Goal: Task Accomplishment & Management: Use online tool/utility

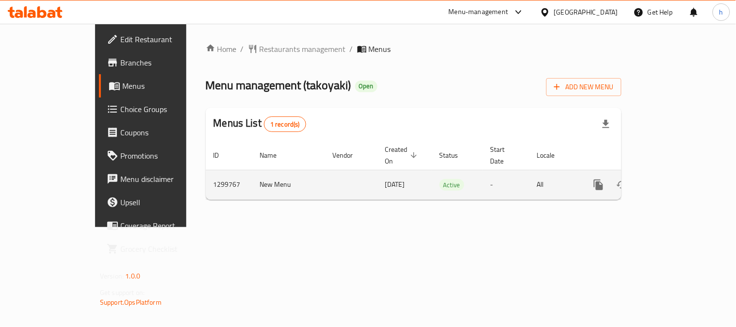
click at [674, 179] on icon "enhanced table" at bounding box center [669, 185] width 12 height 12
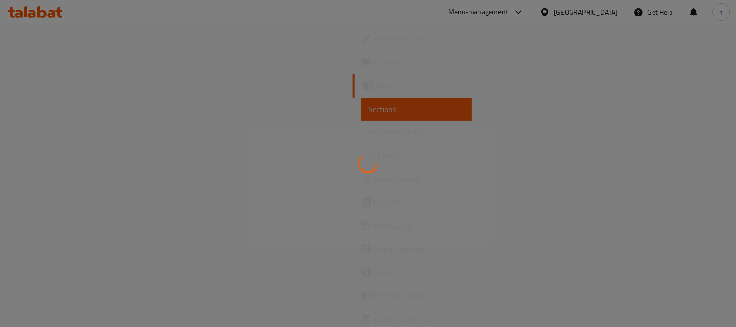
click at [39, 180] on div at bounding box center [368, 163] width 736 height 327
click at [49, 180] on div at bounding box center [368, 163] width 736 height 327
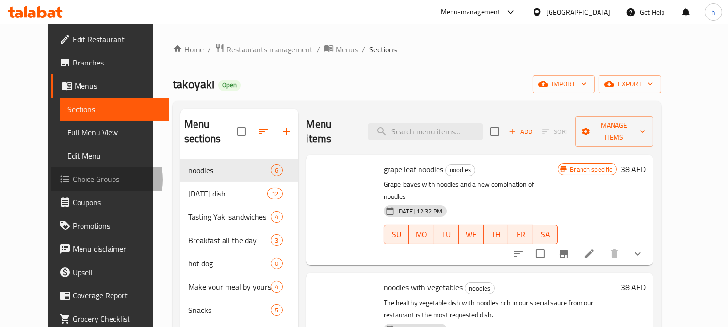
click at [73, 180] on span "Choice Groups" at bounding box center [117, 179] width 89 height 12
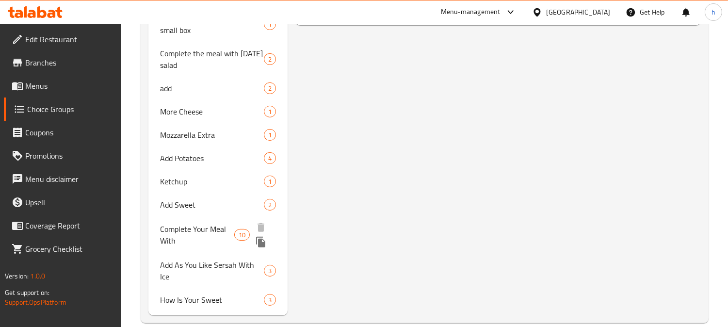
scroll to position [679, 0]
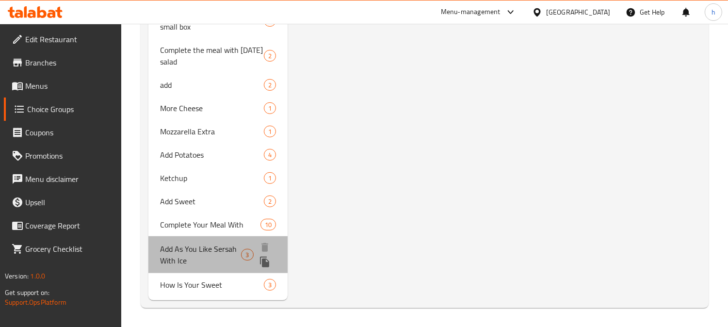
click at [182, 261] on span "Add As You Like Sersah With Ice" at bounding box center [200, 254] width 81 height 23
type input "Add As You Like Sersah With Ice"
type input "الإضافات"
type input "3"
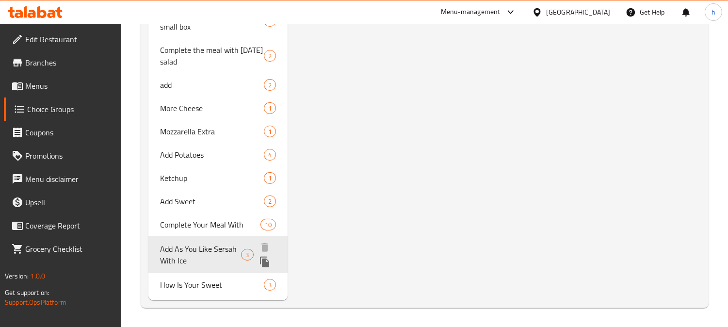
click at [184, 261] on span "Add As You Like Sersah With Ice" at bounding box center [200, 254] width 81 height 23
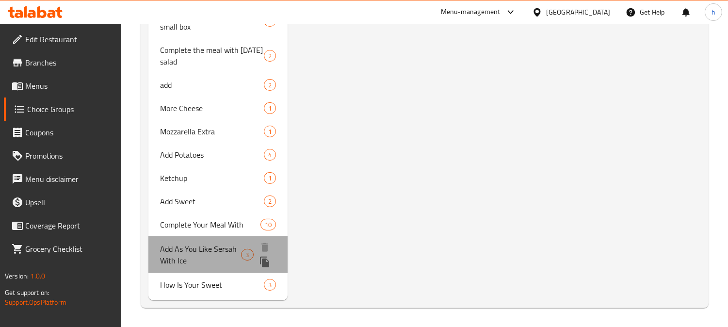
click at [184, 261] on span "Add As You Like Sersah With Ice" at bounding box center [200, 254] width 81 height 23
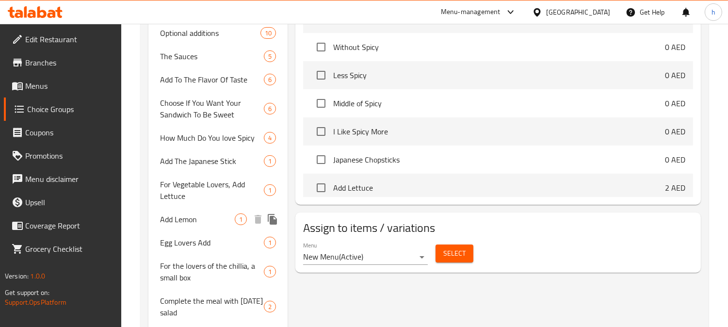
scroll to position [431, 0]
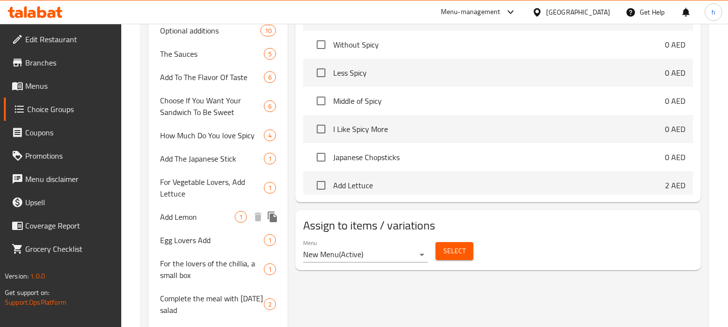
click at [177, 220] on span "Add Lemon" at bounding box center [197, 217] width 75 height 12
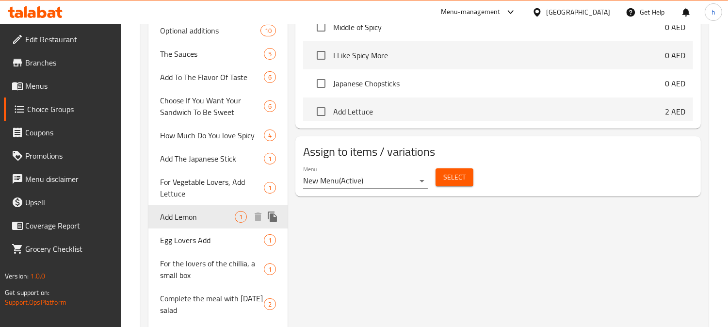
type input "Add Lemon"
type input "أضف الليمون"
type input "1"
click at [178, 219] on span "Add Lemon" at bounding box center [197, 217] width 75 height 12
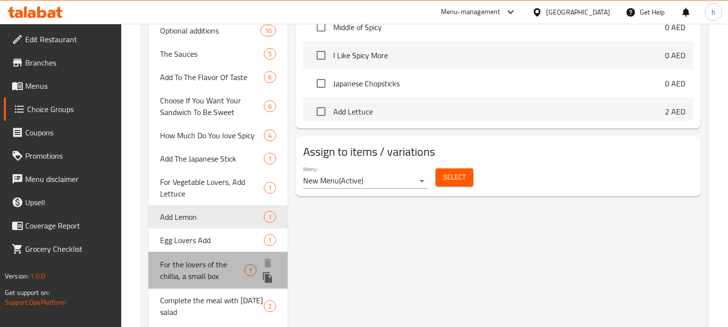
click at [184, 269] on span "For the lovers of the chillia, a small box" at bounding box center [202, 270] width 84 height 23
type input "For the lovers of the chillia, a small box"
type input "لمحبين الشطه اضف بوكس شطه صغير"
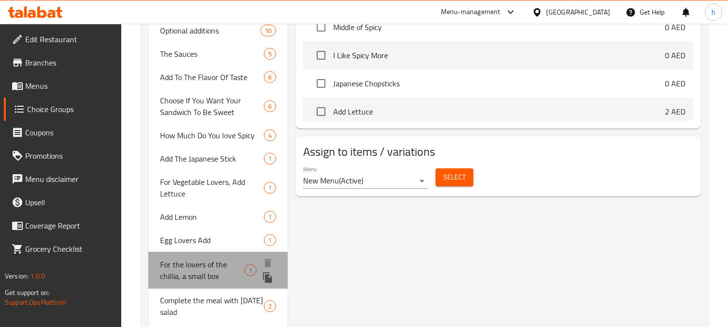
click at [184, 269] on span "For the lovers of the chillia, a small box" at bounding box center [202, 270] width 84 height 23
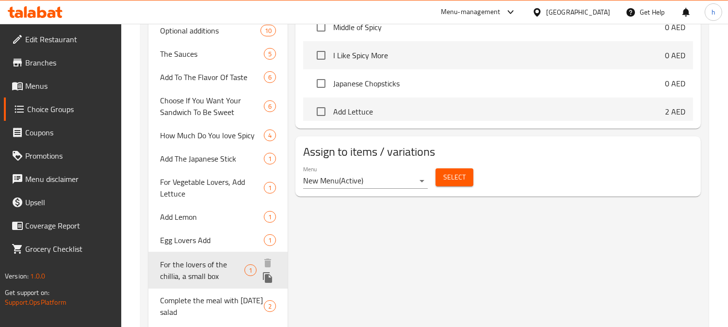
click at [184, 269] on span "For the lovers of the chillia, a small box" at bounding box center [202, 270] width 84 height 23
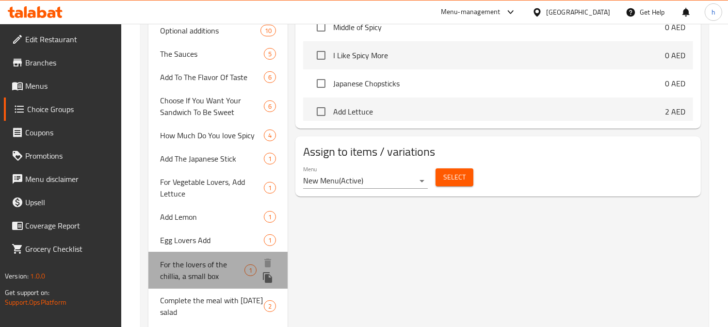
click at [184, 269] on span "For the lovers of the chillia, a small box" at bounding box center [202, 270] width 84 height 23
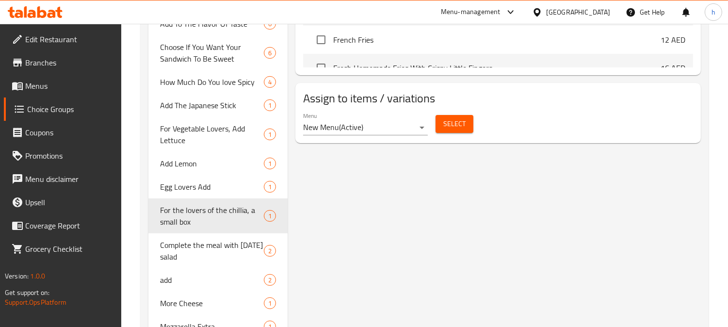
scroll to position [485, 0]
click at [181, 248] on span "Complete the meal with [DATE] salad" at bounding box center [201, 250] width 83 height 23
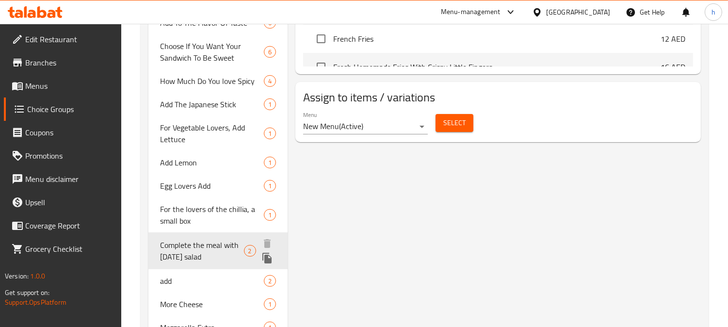
type input "Complete the meal with [DATE] salad"
type input "كمل الوجبه ب سلطة اليوم"
type input "2"
click at [181, 248] on span "Complete the meal with [DATE] salad" at bounding box center [201, 250] width 83 height 23
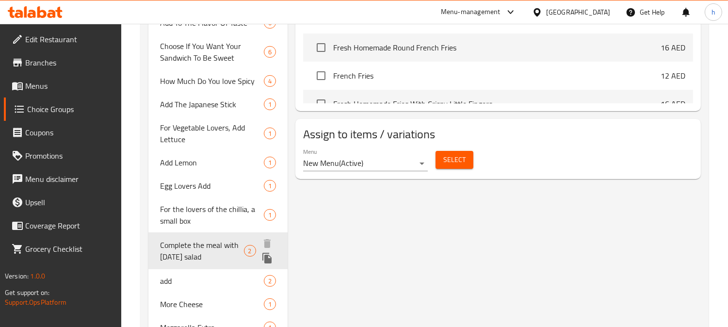
click at [181, 248] on span "Complete the meal with [DATE] salad" at bounding box center [201, 250] width 83 height 23
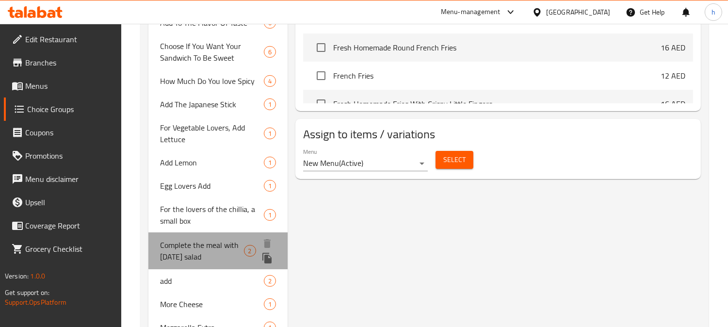
click at [181, 248] on span "Complete the meal with [DATE] salad" at bounding box center [201, 250] width 83 height 23
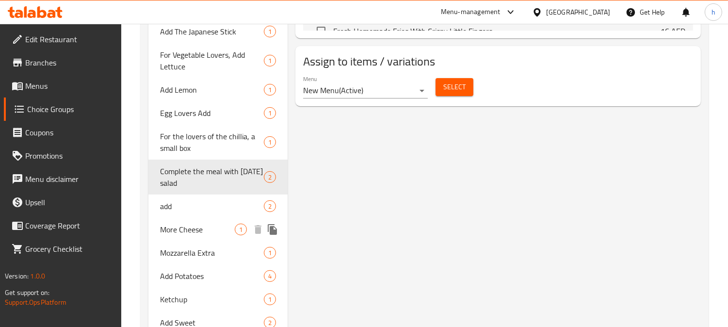
scroll to position [539, 0]
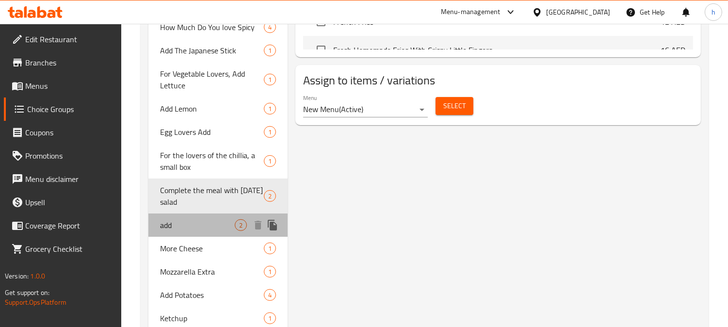
click at [173, 230] on div "add 2" at bounding box center [217, 224] width 139 height 23
type input "add"
type input "أضف"
click at [173, 230] on div "add 2" at bounding box center [217, 224] width 139 height 23
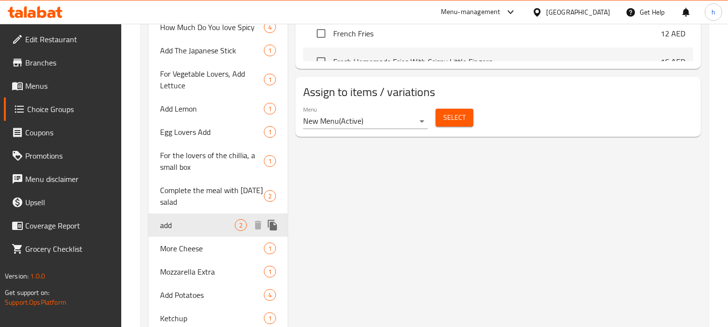
click at [173, 230] on div "add 2" at bounding box center [217, 224] width 139 height 23
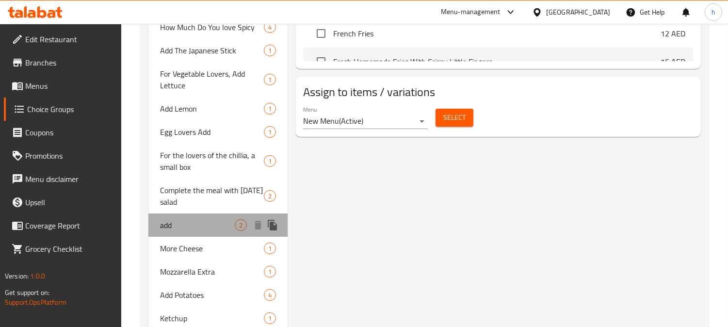
click at [173, 230] on div "add 2" at bounding box center [217, 224] width 139 height 23
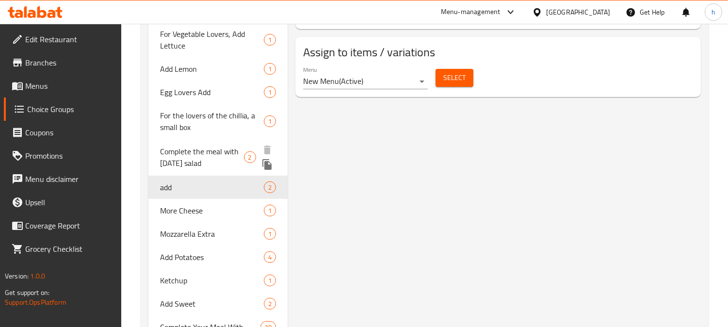
scroll to position [593, 0]
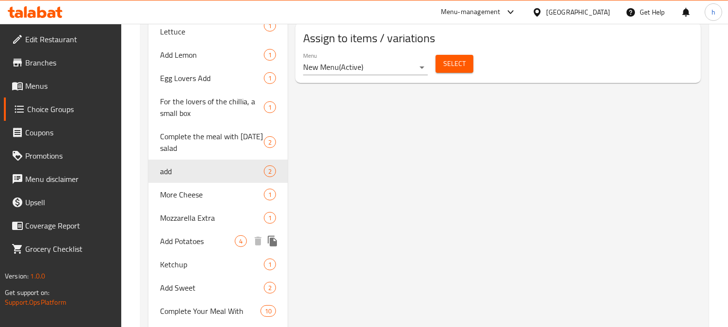
click at [178, 244] on span "Add Potatoes" at bounding box center [197, 241] width 75 height 12
type input "Add Potatoes"
type input "أضف بطاطس"
type input "4"
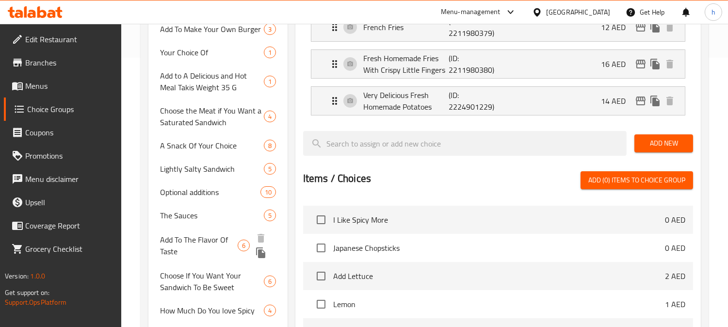
scroll to position [485, 0]
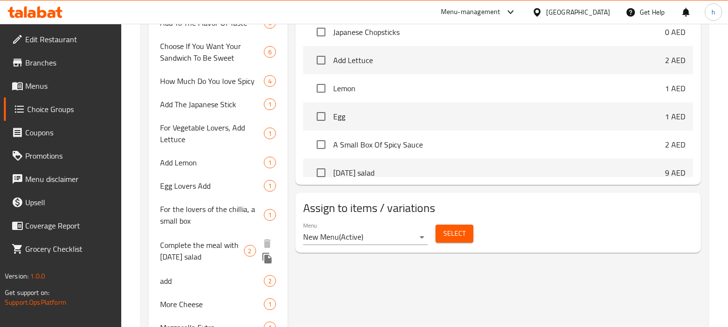
click at [170, 244] on span "Complete the meal with [DATE] salad" at bounding box center [201, 250] width 83 height 23
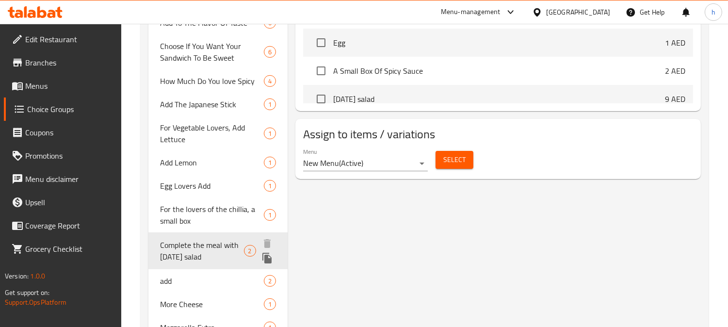
type input "Complete the meal with [DATE] salad"
type input "كمل الوجبه ب سلطة اليوم"
type input "2"
click at [170, 244] on span "Complete the meal with [DATE] salad" at bounding box center [201, 250] width 83 height 23
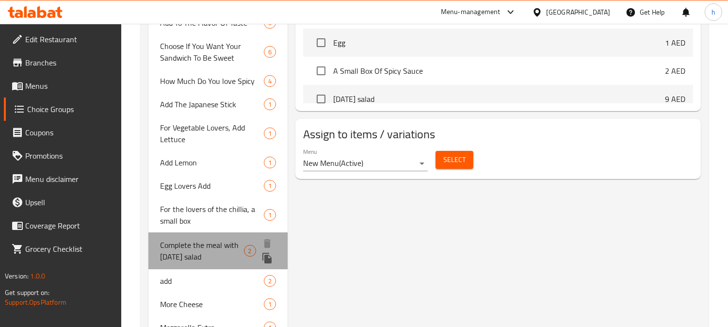
click at [170, 244] on span "Complete the meal with [DATE] salad" at bounding box center [201, 250] width 83 height 23
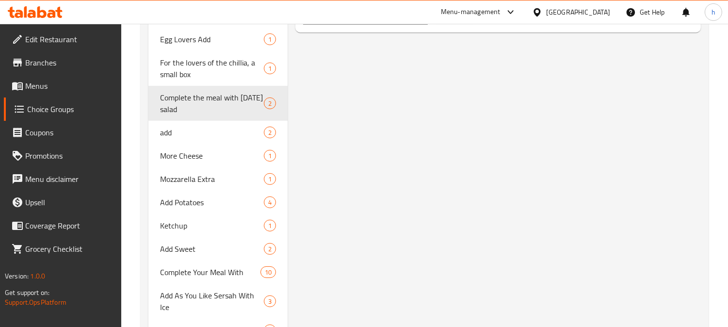
scroll to position [665, 0]
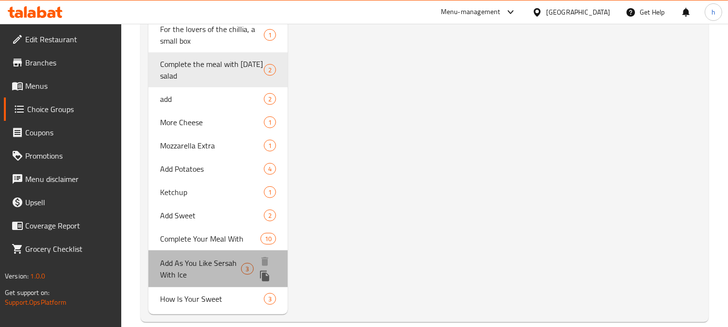
click at [196, 272] on span "Add As You Like Sersah With Ice" at bounding box center [200, 268] width 81 height 23
type input "Add As You Like Sersah With Ice"
type input "الإضافات"
type input "3"
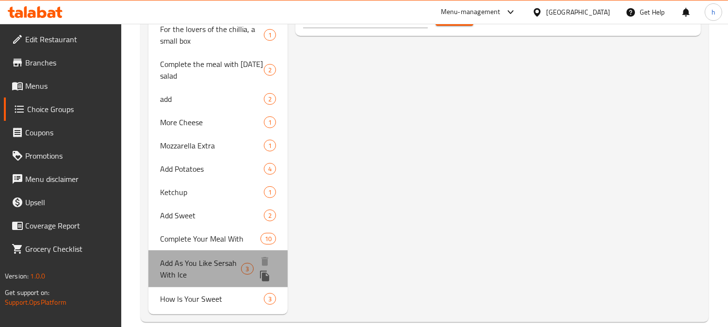
click at [196, 272] on span "Add As You Like Sersah With Ice" at bounding box center [200, 268] width 81 height 23
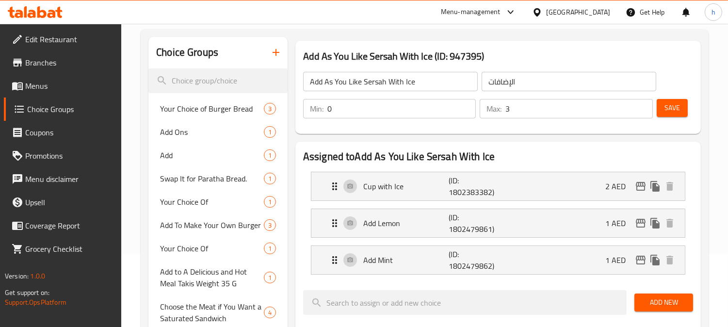
scroll to position [72, 0]
